Goal: Task Accomplishment & Management: Complete application form

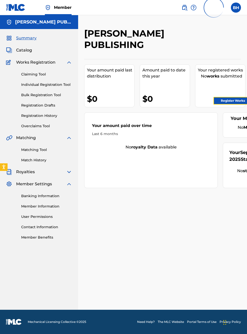
click at [243, 100] on link "Register Works" at bounding box center [233, 101] width 39 height 8
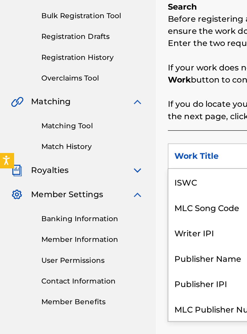
scroll to position [13, 0]
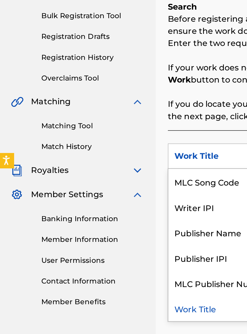
click at [112, 214] on div "Publisher IPI" at bounding box center [114, 215] width 61 height 13
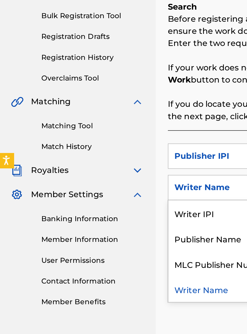
click at [115, 205] on div "Publisher Name" at bounding box center [114, 205] width 61 height 13
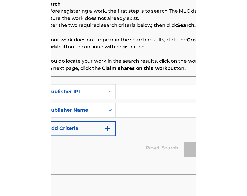
scroll to position [87, 90]
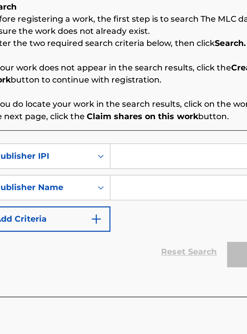
click at [163, 163] on input "Search Form" at bounding box center [193, 165] width 96 height 12
type input "00340604990"
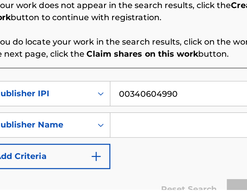
scroll to position [17, 0]
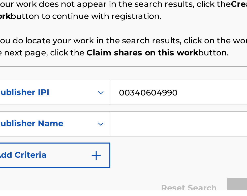
click at [164, 165] on input "Search Form" at bounding box center [193, 163] width 96 height 12
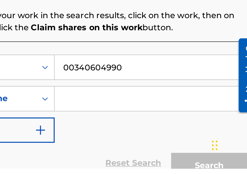
scroll to position [90, 118]
type input "N"
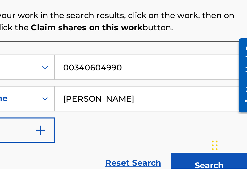
type input "[PERSON_NAME]"
click at [225, 172] on button "Search" at bounding box center [222, 172] width 38 height 13
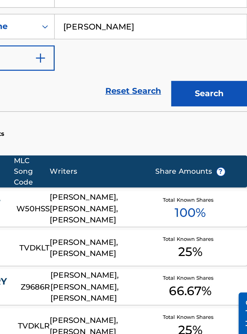
scroll to position [0, 0]
